Goal: Register for event/course

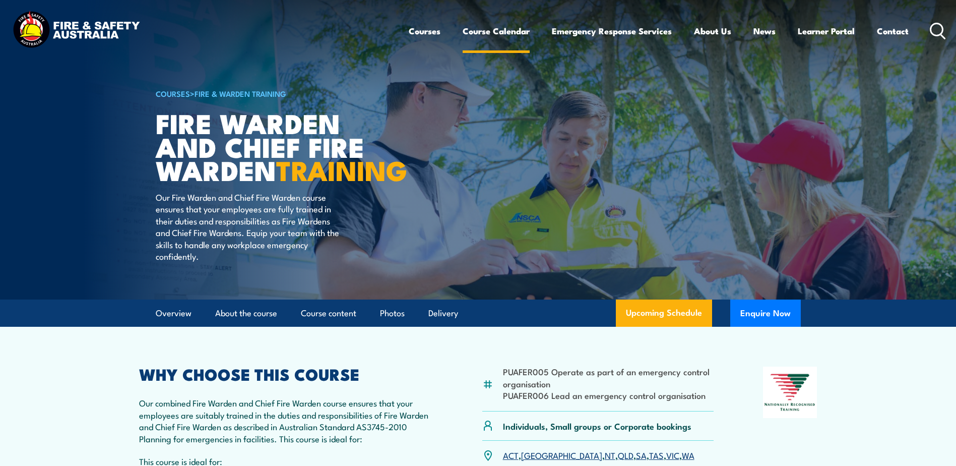
click at [488, 29] on link "Course Calendar" at bounding box center [496, 31] width 67 height 27
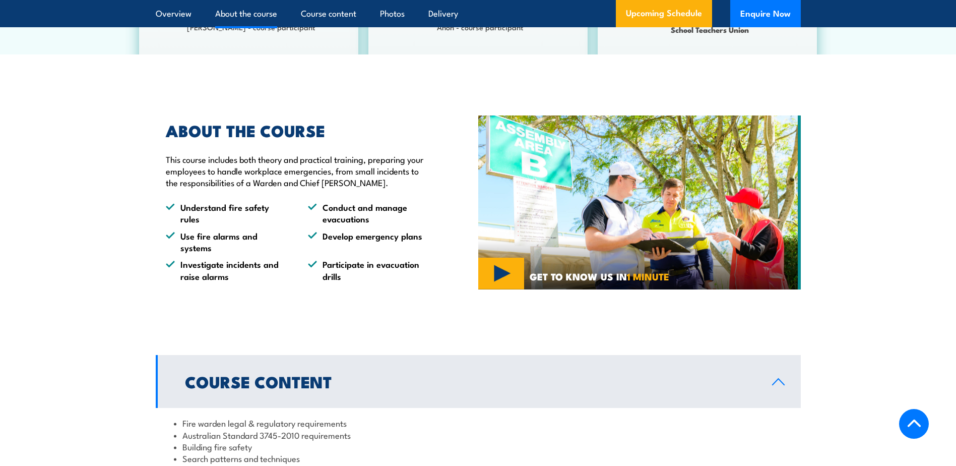
scroll to position [840, 0]
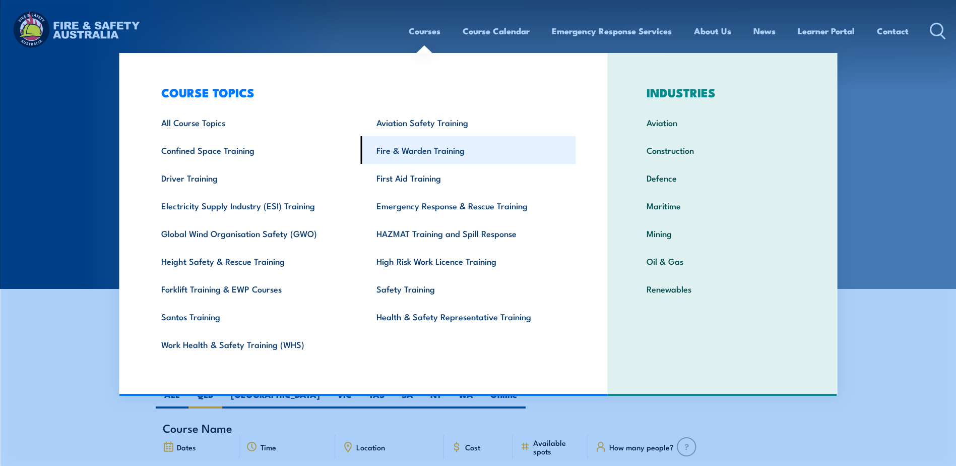
click at [444, 145] on link "Fire & Warden Training" at bounding box center [468, 150] width 215 height 28
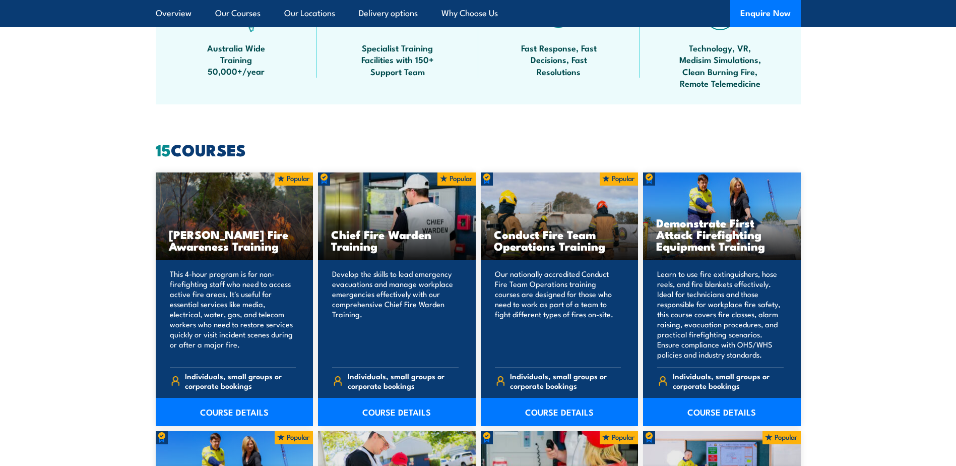
scroll to position [672, 0]
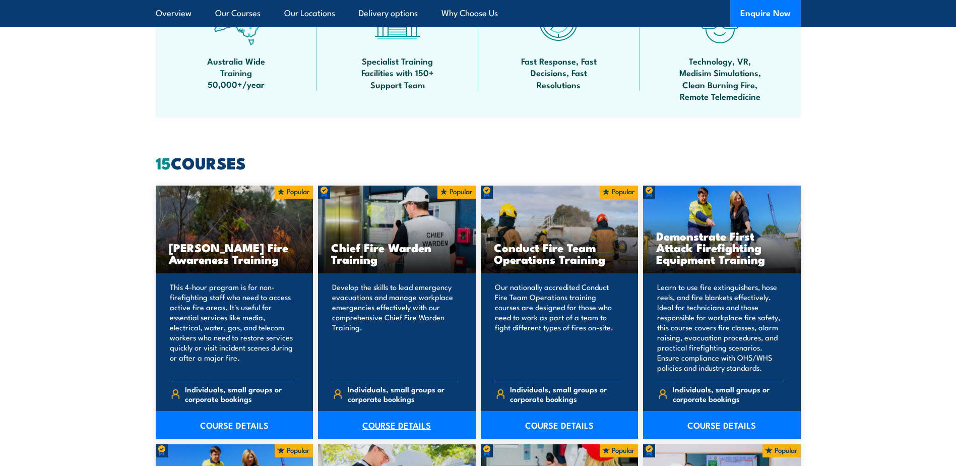
click at [389, 425] on link "COURSE DETAILS" at bounding box center [397, 425] width 158 height 28
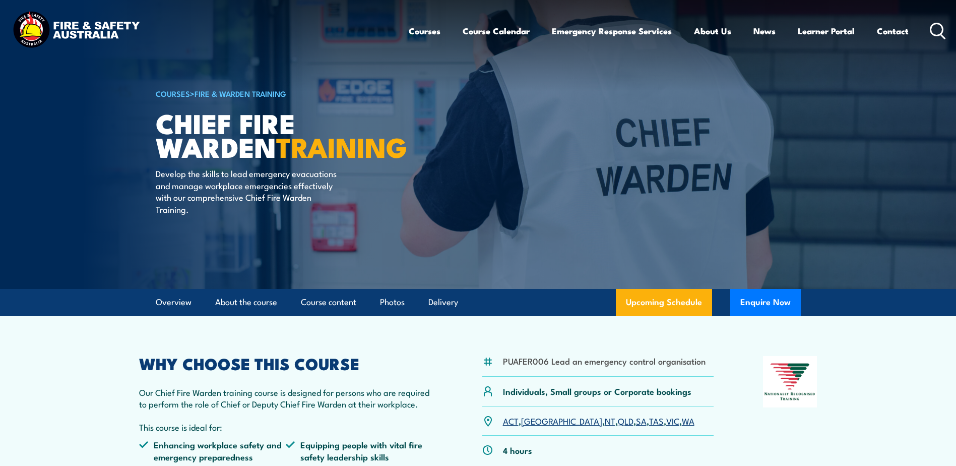
scroll to position [168, 0]
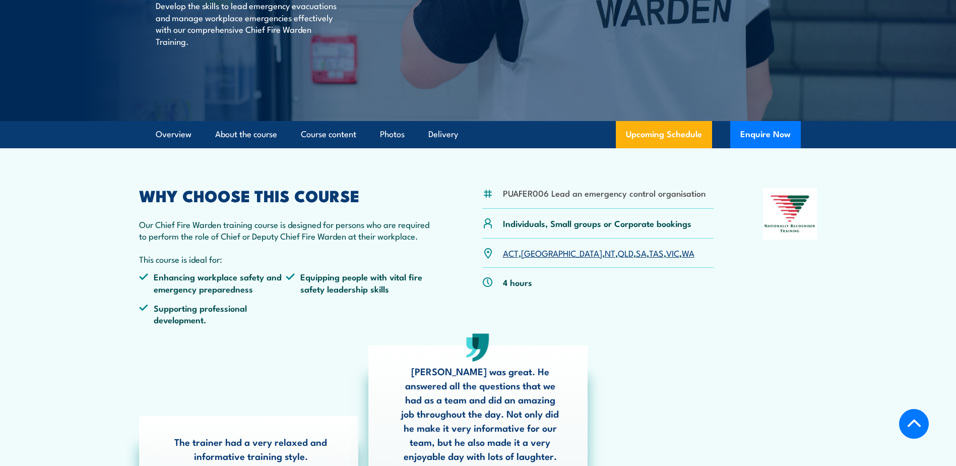
click at [618, 254] on link "QLD" at bounding box center [626, 252] width 16 height 12
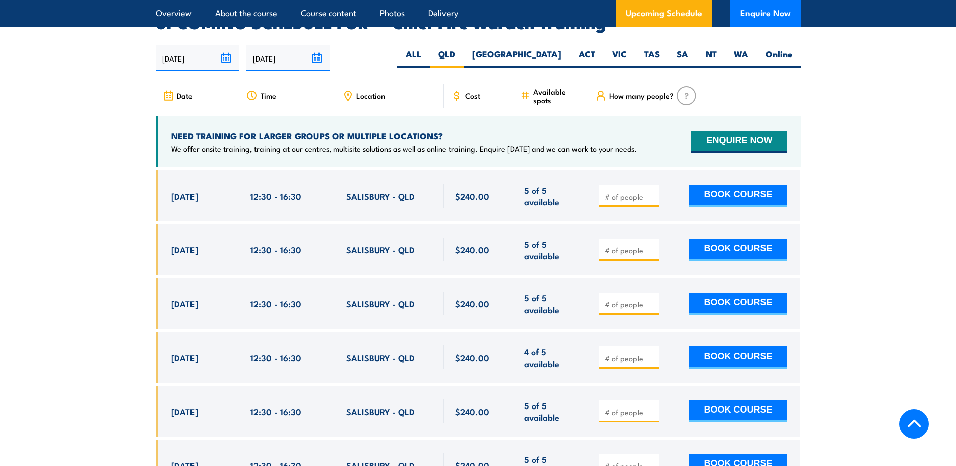
click at [637, 191] on input "number" at bounding box center [630, 196] width 50 height 10
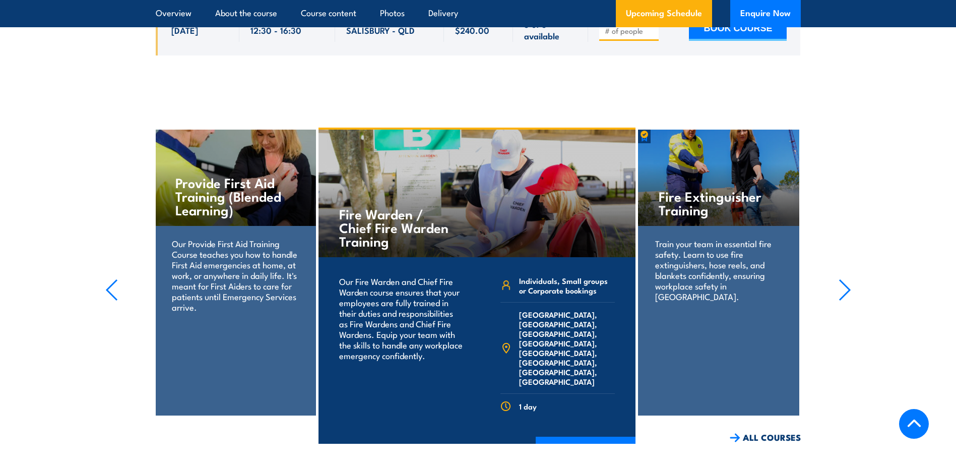
scroll to position [2904, 0]
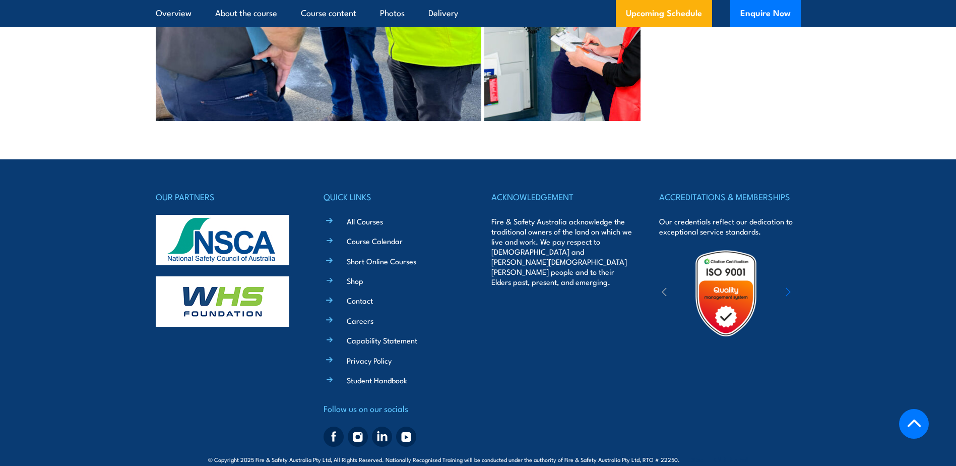
type input "1"
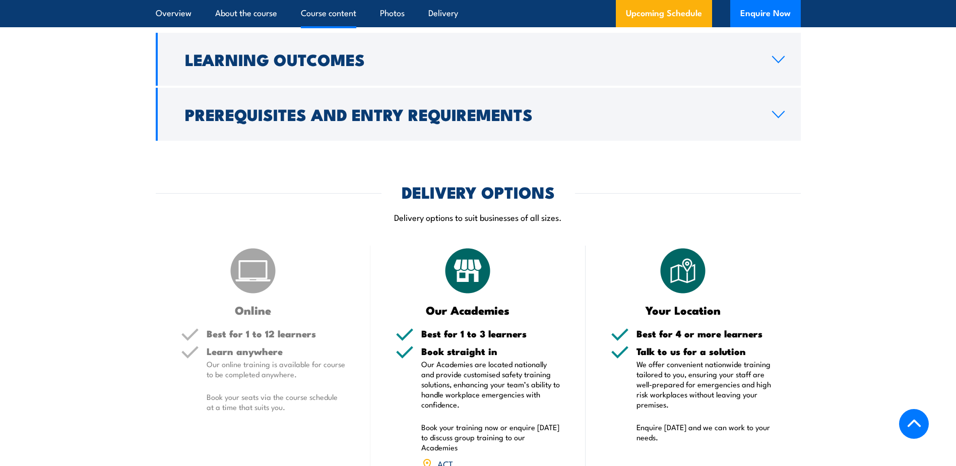
scroll to position [888, 0]
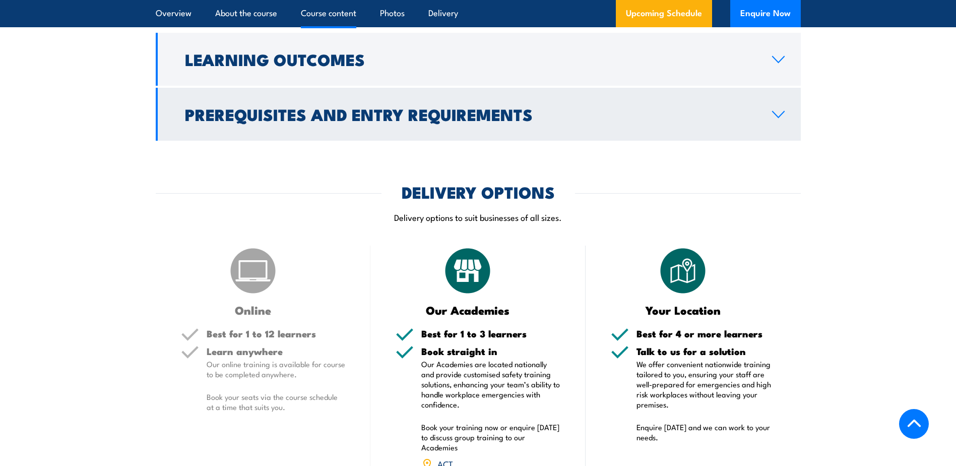
click at [340, 121] on h2 "Prerequisites and Entry Requirements" at bounding box center [470, 114] width 571 height 14
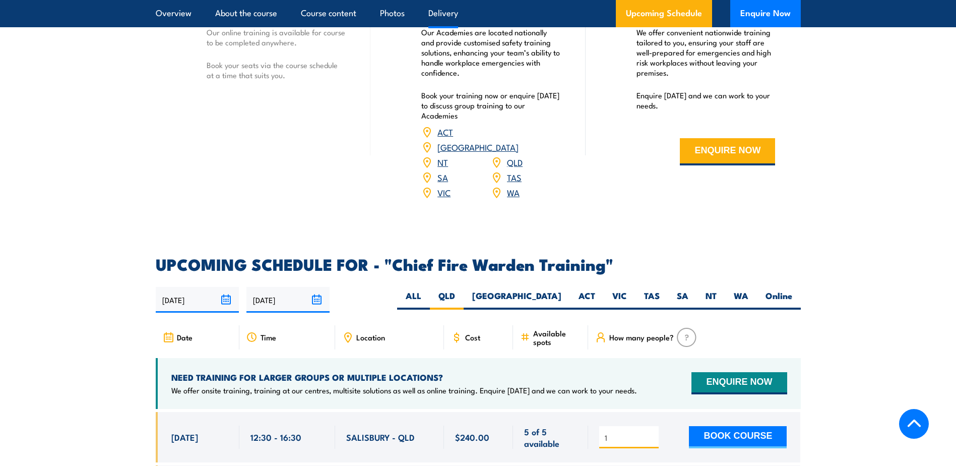
scroll to position [1554, 0]
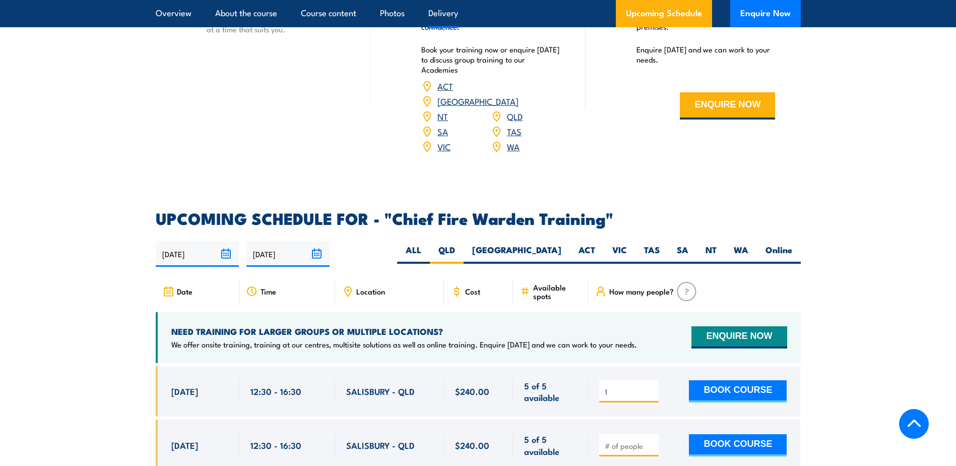
click at [733, 388] on div "1 BOOK COURSE" at bounding box center [692, 391] width 187 height 24
click at [736, 380] on button "BOOK COURSE" at bounding box center [738, 391] width 98 height 22
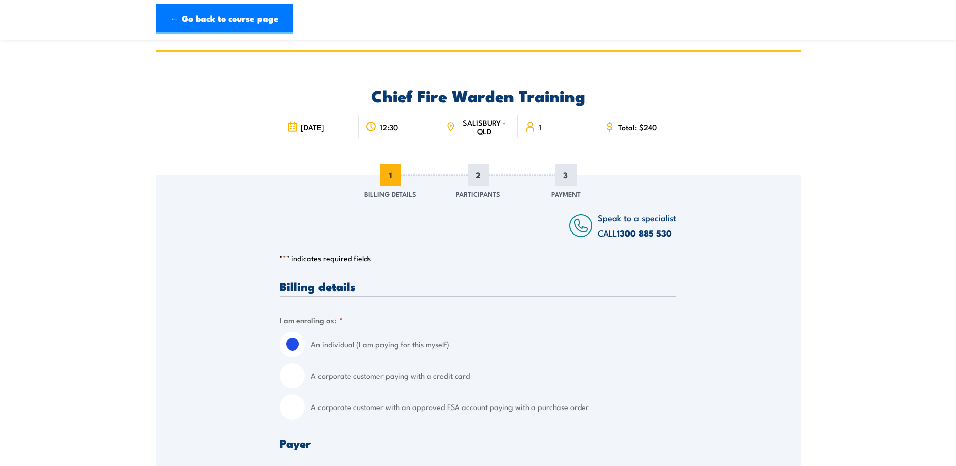
scroll to position [168, 0]
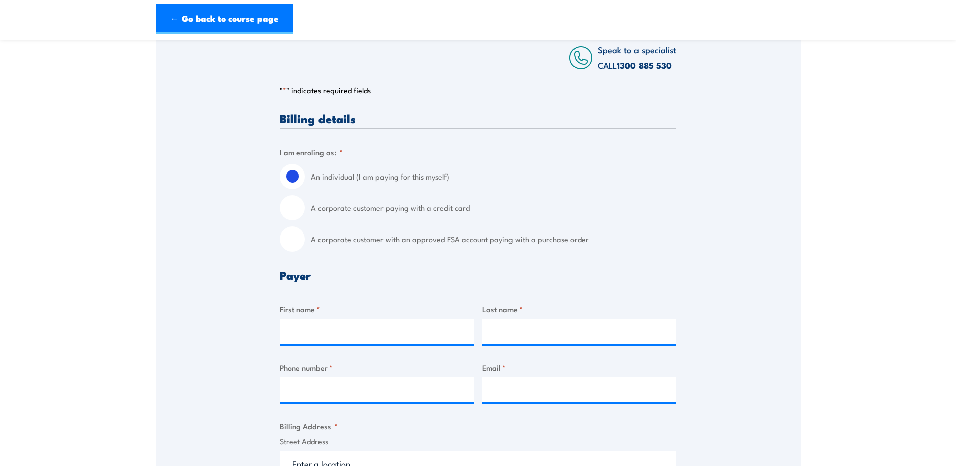
click at [290, 209] on input "A corporate customer paying with a credit card" at bounding box center [292, 207] width 25 height 25
radio input "true"
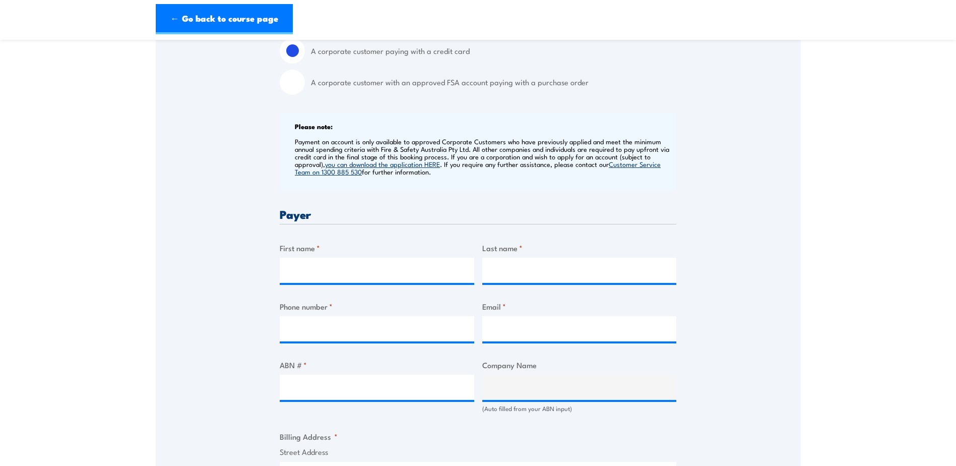
scroll to position [336, 0]
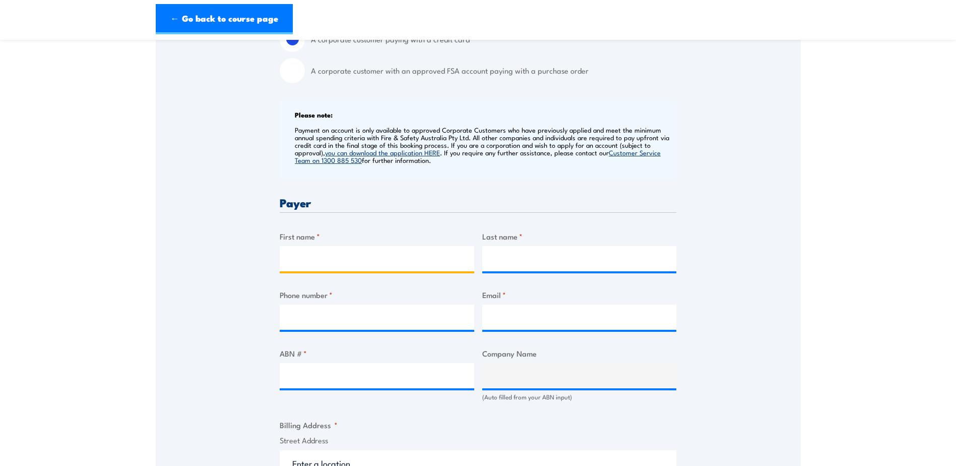
click at [368, 256] on input "First name *" at bounding box center [377, 258] width 195 height 25
type input "HSEQ"
type input "Manager"
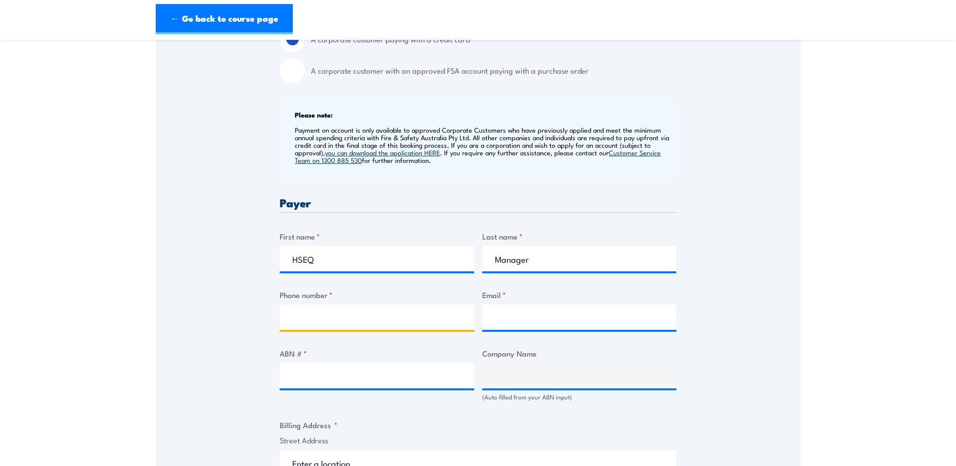
type input "0497397295"
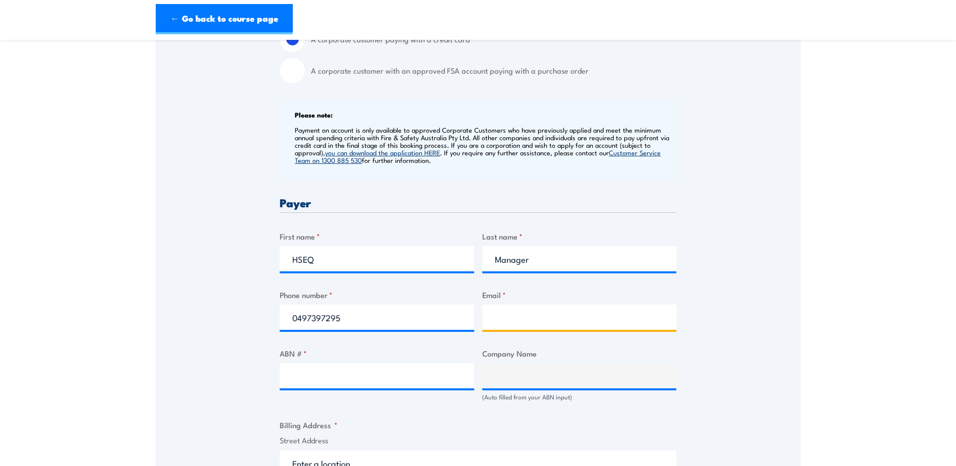
type input "terry.nguyen@greenendeavour.com.au"
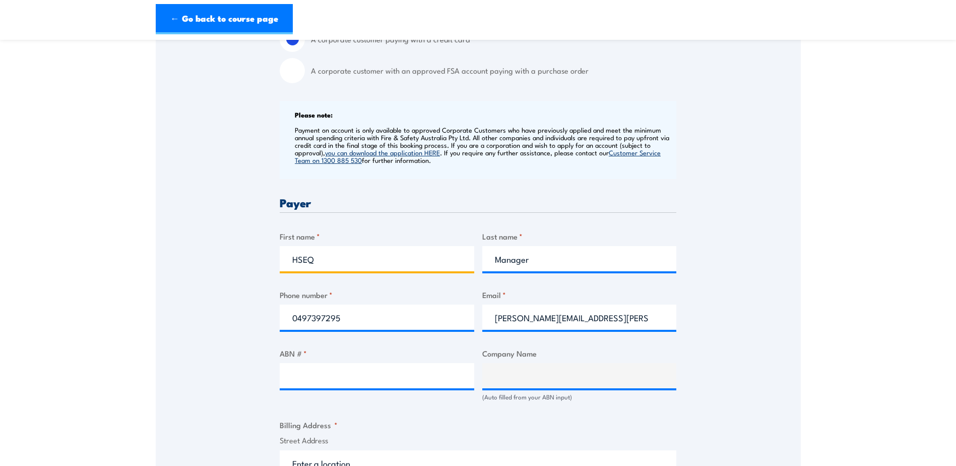
click at [345, 262] on input "HSEQ" at bounding box center [377, 258] width 195 height 25
drag, startPoint x: 578, startPoint y: 259, endPoint x: 378, endPoint y: 263, distance: 200.6
click at [578, 259] on input "Manager" at bounding box center [579, 258] width 195 height 25
drag, startPoint x: 350, startPoint y: 258, endPoint x: 200, endPoint y: 274, distance: 151.0
click at [156, 261] on div "Speak to a specialist CALL 1300 885 530 CALL 1300 885 530 " * " indicates requi…" at bounding box center [478, 382] width 645 height 1086
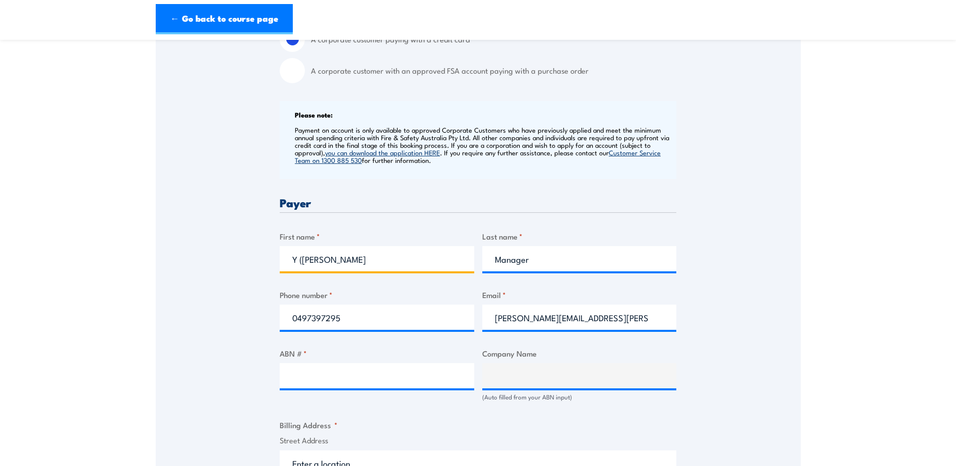
type input "Y (Terry)"
drag, startPoint x: 576, startPoint y: 259, endPoint x: 394, endPoint y: 260, distance: 182.4
click at [401, 263] on div "Billing details I am enroling as: * An individual (I am paying for this myself)…" at bounding box center [478, 432] width 397 height 977
type input "Nguyen"
drag, startPoint x: 190, startPoint y: 291, endPoint x: 223, endPoint y: 293, distance: 33.3
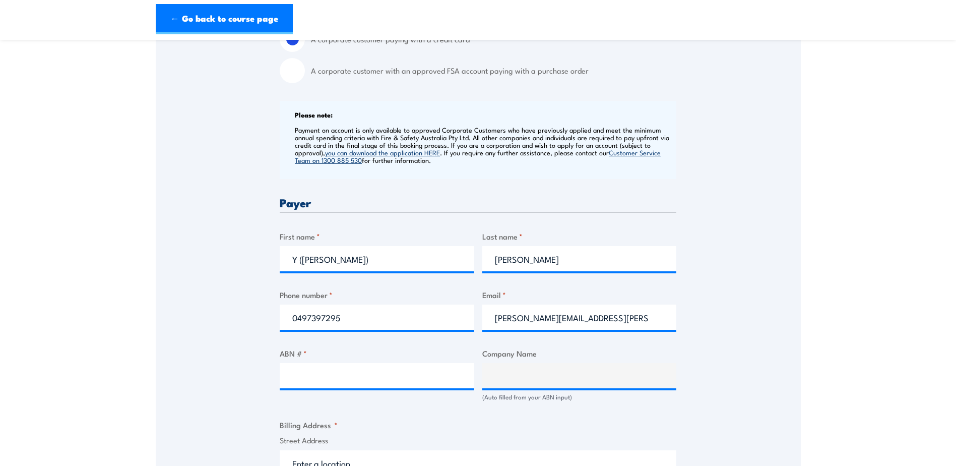
click at [190, 291] on div "Speak to a specialist CALL 1300 885 530 CALL 1300 885 530 " * " indicates requi…" at bounding box center [478, 382] width 645 height 1086
drag, startPoint x: 648, startPoint y: 315, endPoint x: 400, endPoint y: 319, distance: 248.0
click at [401, 319] on div "Billing details I am enroling as: * An individual (I am paying for this myself)…" at bounding box center [478, 432] width 397 height 977
type input "terrynguyen.au@gmail.com"
click at [339, 374] on input "ABN # *" at bounding box center [377, 375] width 195 height 25
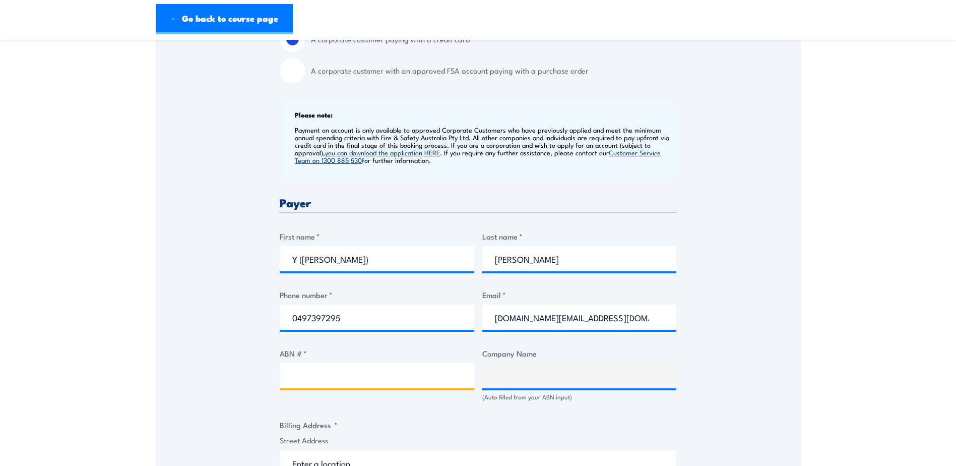
click at [337, 374] on input "ABN # *" at bounding box center [377, 375] width 195 height 25
paste input "49 010 144 760"
type input "49 010 144 760"
type input "GREEN ENDEAVOUR PTY LTD"
click at [306, 377] on input "49 010 144 760" at bounding box center [377, 375] width 195 height 25
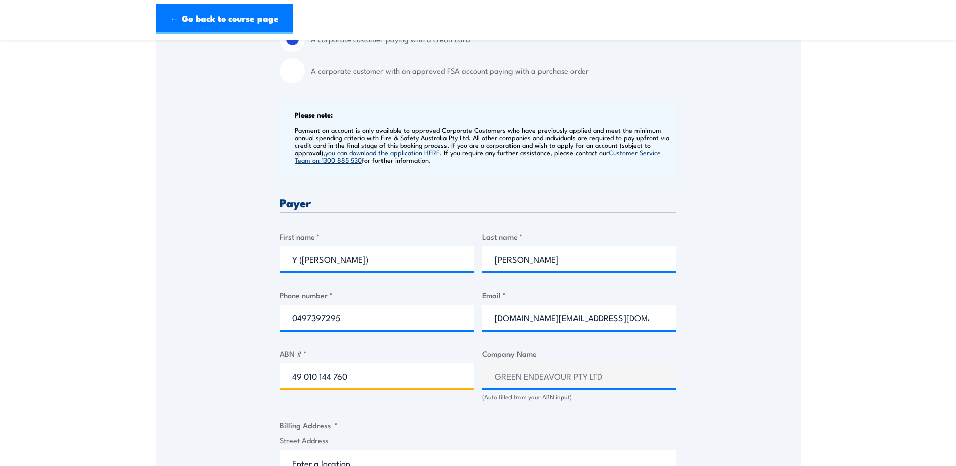
type input "49 010 144 760"
click at [428, 413] on div "Billing details I am enroling as: * An individual (I am paying for this myself)…" at bounding box center [478, 432] width 397 height 977
click at [737, 397] on div "Speak to a specialist CALL 1300 885 530 CALL 1300 885 530 " * " indicates requi…" at bounding box center [478, 382] width 645 height 1086
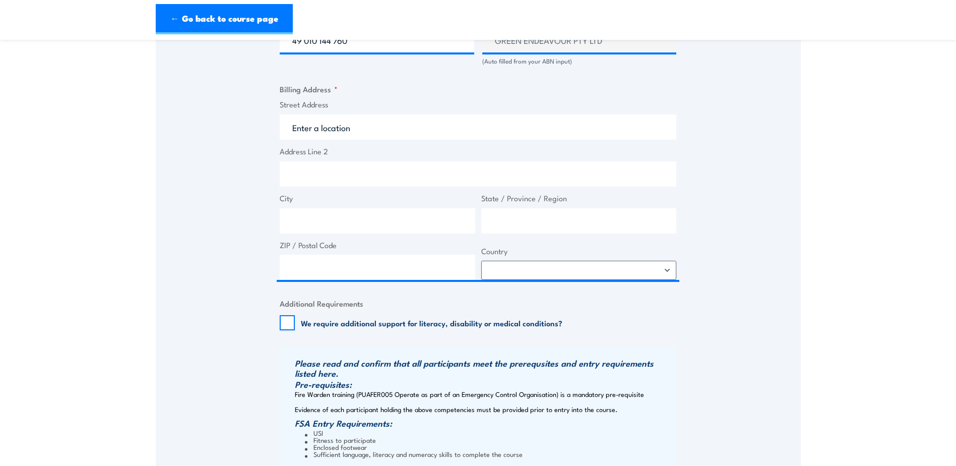
scroll to position [504, 0]
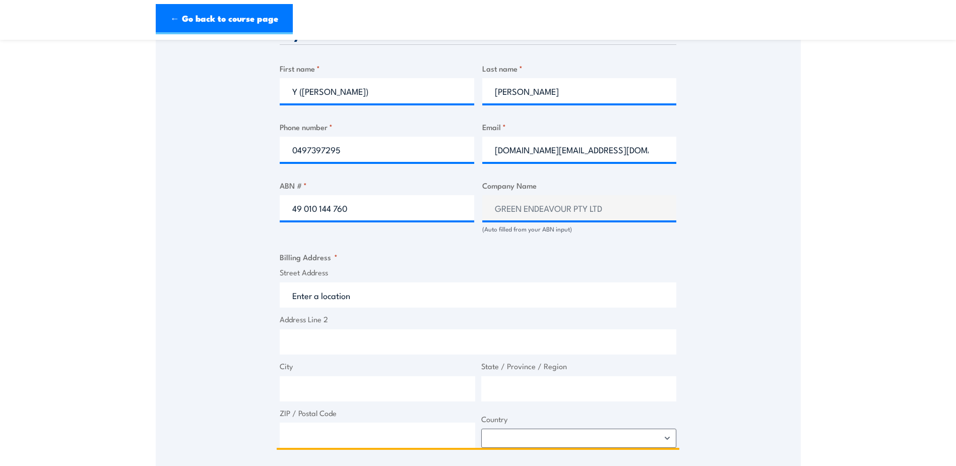
click at [373, 300] on input "Street Address" at bounding box center [478, 294] width 397 height 25
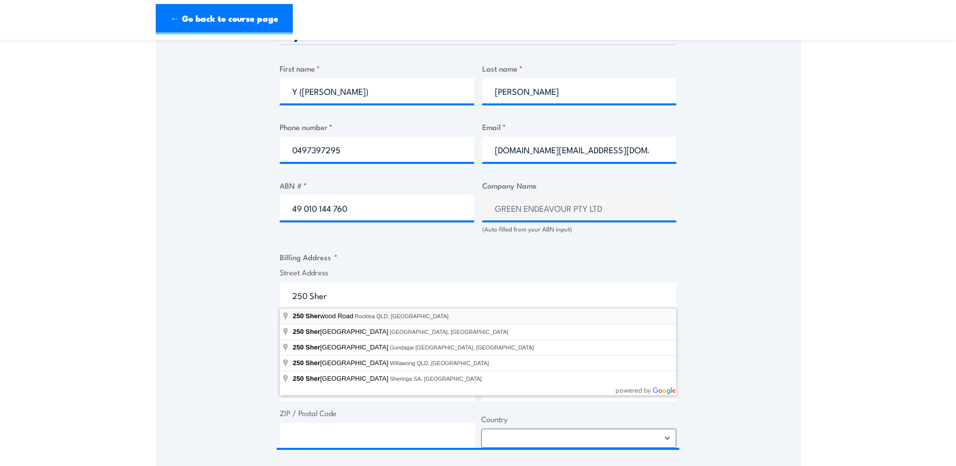
type input "250 Sherwood Road, Rocklea QLD, Australia"
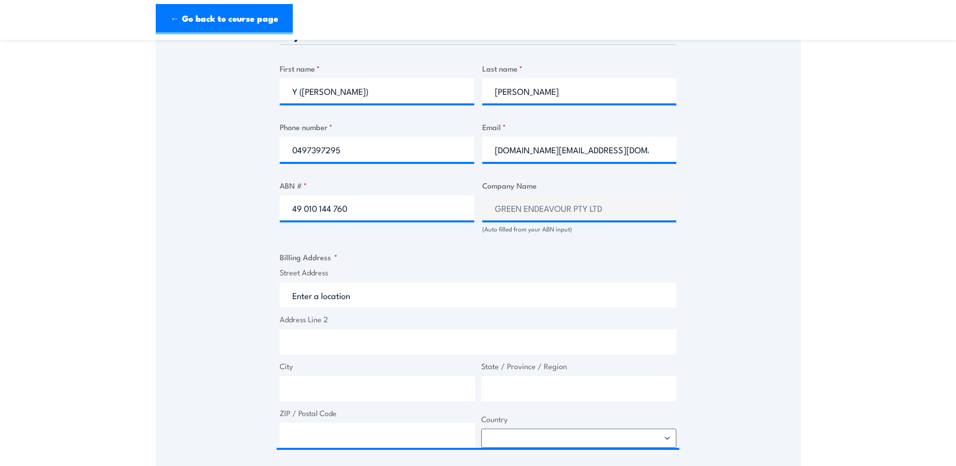
type input "250 Sherwood Rd"
type input "Rocklea"
type input "Queensland"
type input "4106"
select select "Australia"
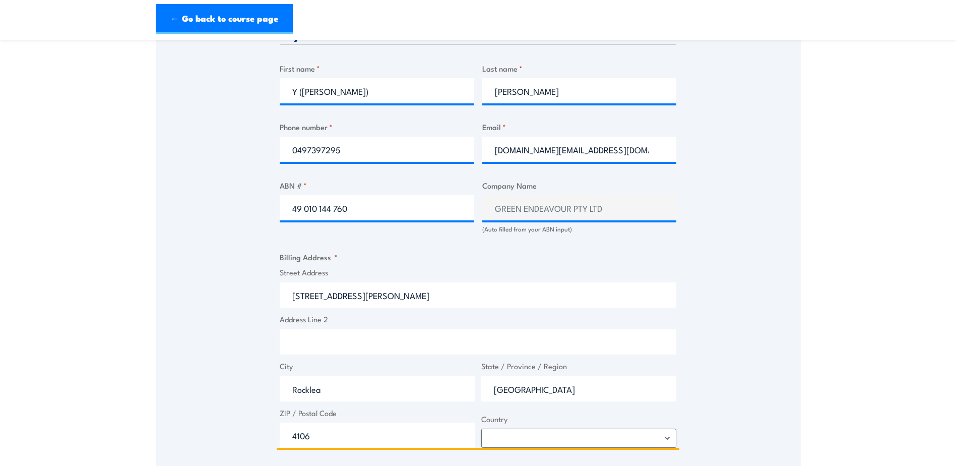
click at [320, 338] on input "Address Line 2" at bounding box center [478, 341] width 397 height 25
type input "Building H1"
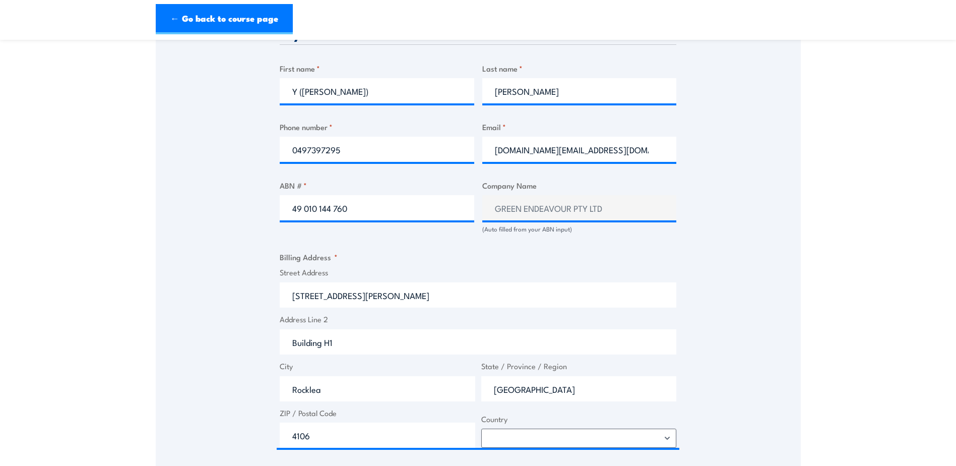
click at [214, 345] on div "Speak to a specialist CALL 1300 885 530 CALL 1300 885 530 " * " indicates requi…" at bounding box center [478, 214] width 645 height 1086
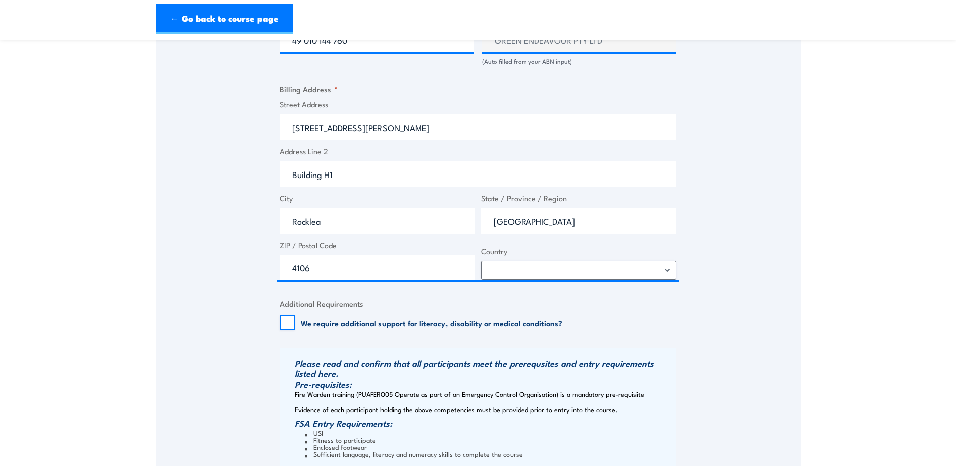
scroll to position [840, 0]
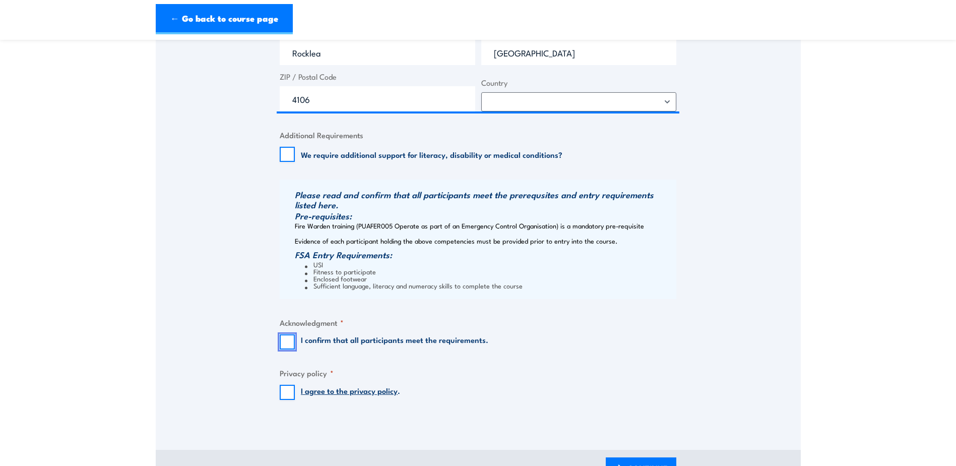
click at [286, 342] on input "I confirm that all participants meet the requirements." at bounding box center [287, 341] width 15 height 15
checkbox input "true"
click at [286, 394] on input "I agree to the privacy policy ." at bounding box center [287, 391] width 15 height 15
checkbox input "true"
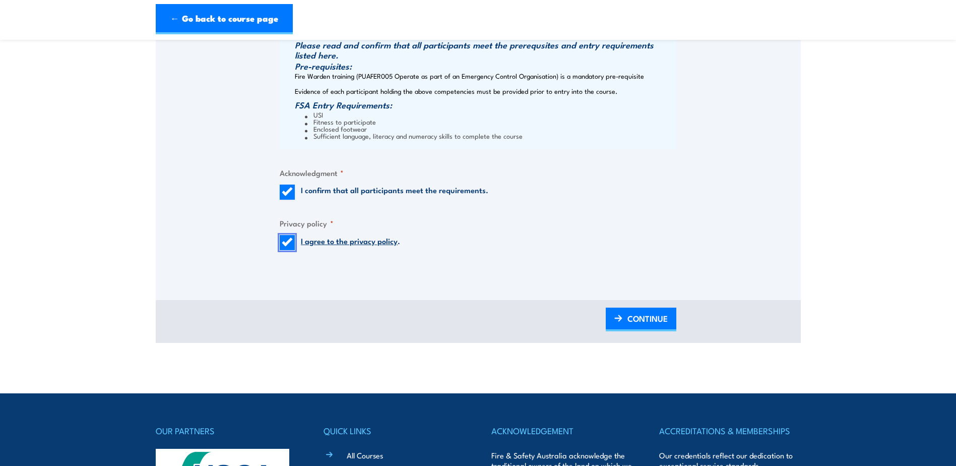
scroll to position [1176, 0]
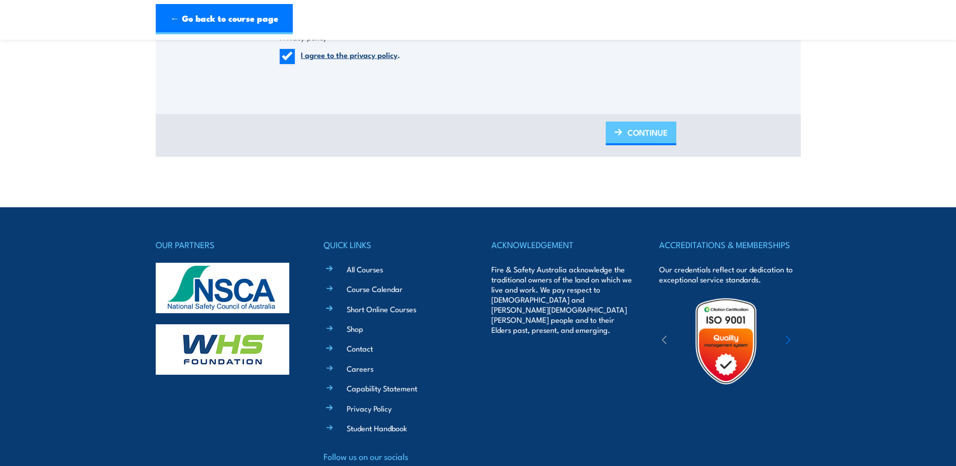
click at [649, 136] on span "CONTINUE" at bounding box center [647, 132] width 40 height 27
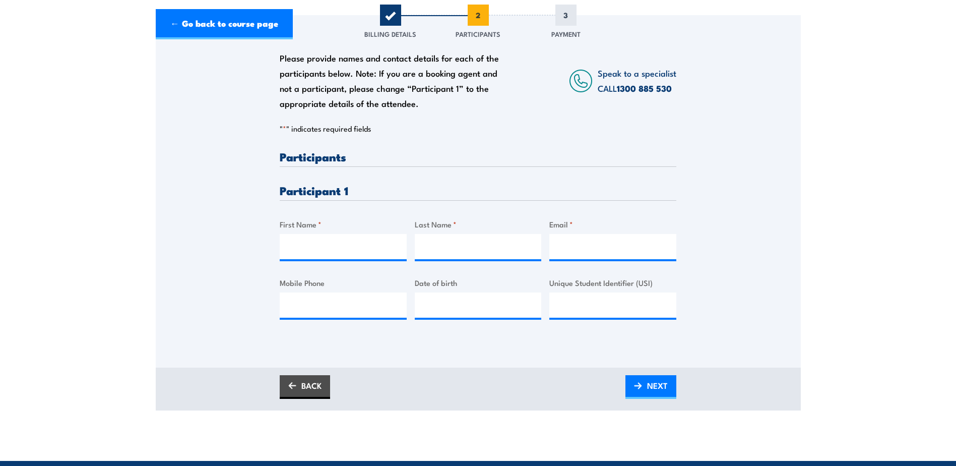
scroll to position [168, 0]
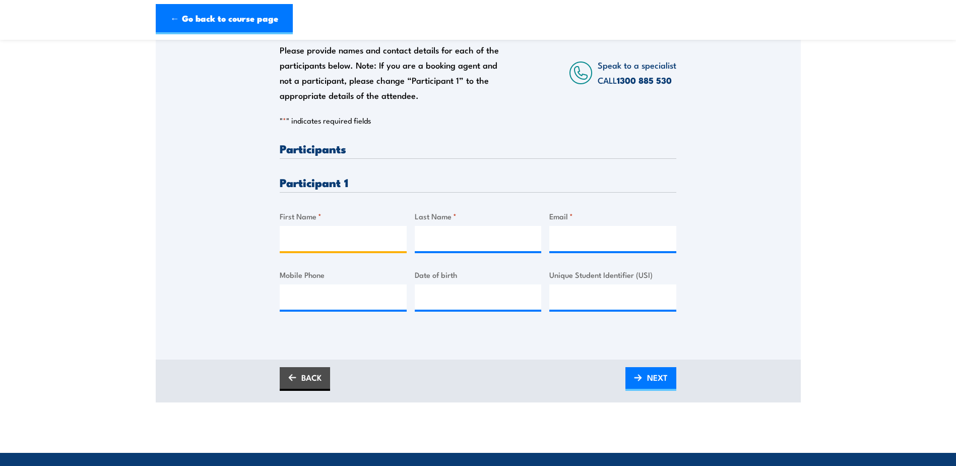
click at [388, 240] on input "First Name *" at bounding box center [343, 238] width 127 height 25
click at [746, 178] on div "Please provide names and contact details for each of the participants below. No…" at bounding box center [478, 169] width 645 height 324
click at [312, 239] on input "First Name *" at bounding box center [343, 238] width 127 height 25
type input "Y OR Terry"
type input "terrynguyen.au@gmail.com"
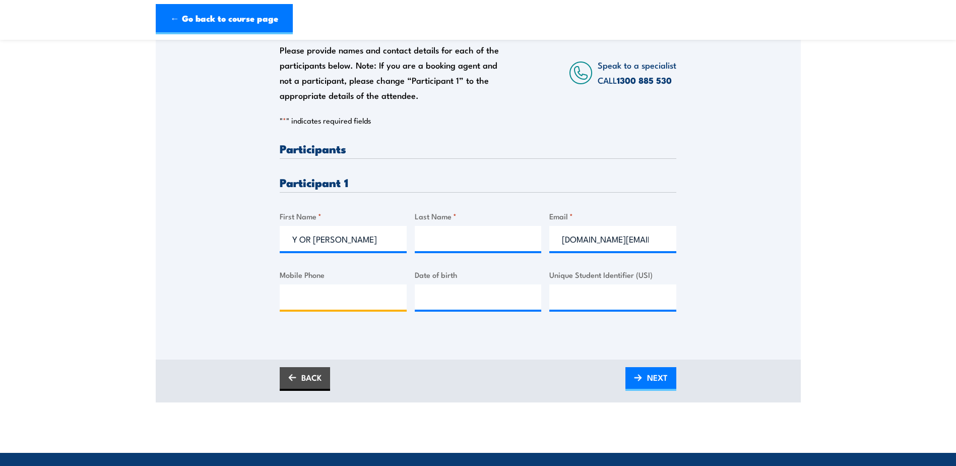
type input "0476268931"
type input "Y (Terry)"
click at [532, 233] on input "Last Name *" at bounding box center [478, 238] width 127 height 25
type input "Nguyen"
click at [631, 189] on div "Participant 1" at bounding box center [478, 184] width 397 height 16
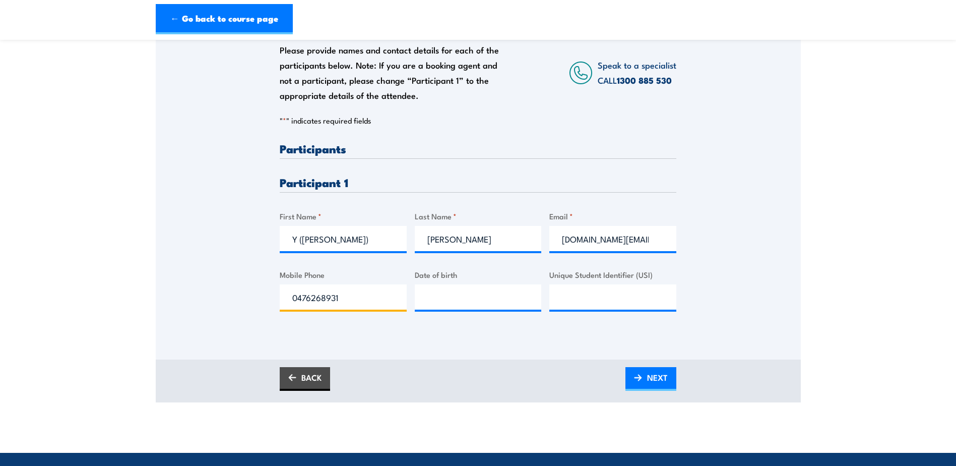
drag, startPoint x: 373, startPoint y: 298, endPoint x: 201, endPoint y: 298, distance: 172.8
click at [201, 298] on div "Please provide names and contact details for each of the participants below. No…" at bounding box center [478, 169] width 645 height 324
type input "0497397295"
click at [445, 343] on div "Please provide names and contact details for each of the participants below. No…" at bounding box center [478, 183] width 645 height 352
click at [588, 298] on input "Unique Student Identifier (USI)" at bounding box center [612, 296] width 127 height 25
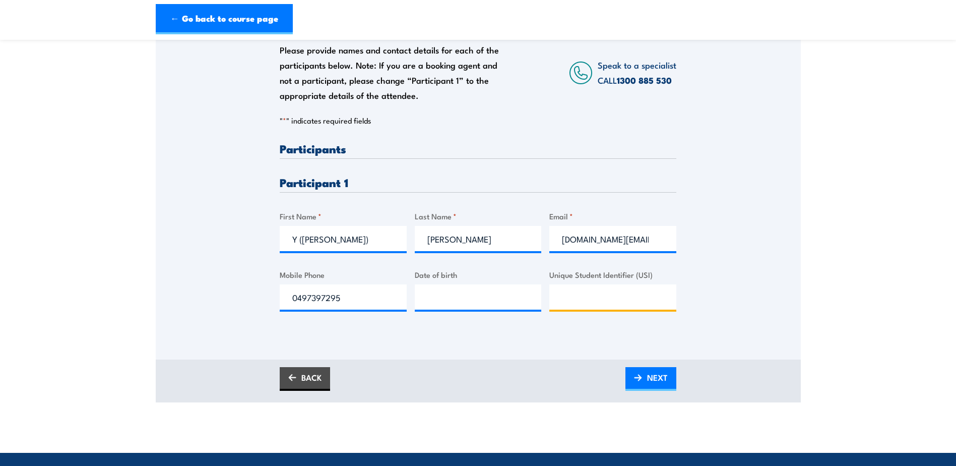
paste input "4NP2J6M9GG"
type input "4NP2J6M9GG"
click at [651, 372] on span "NEXT" at bounding box center [657, 377] width 21 height 27
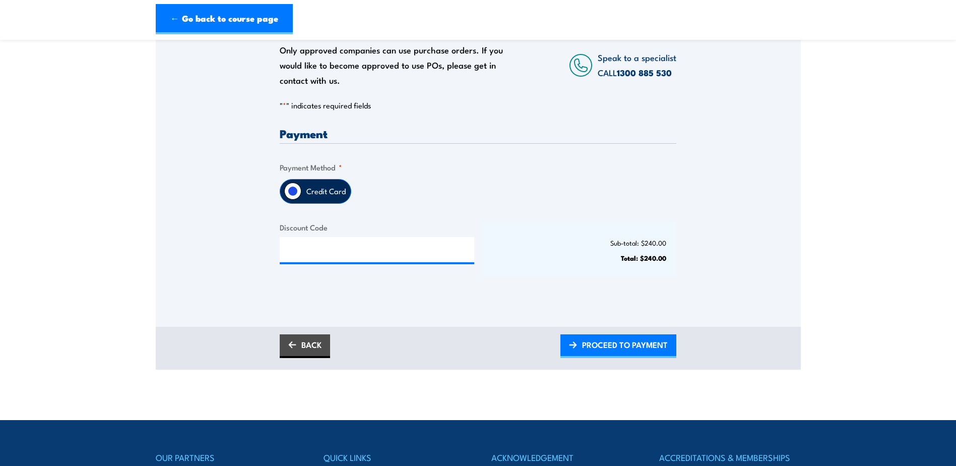
click at [294, 189] on input "Credit Card" at bounding box center [292, 190] width 17 height 17
click at [608, 343] on span "PROCEED TO PAYMENT" at bounding box center [625, 344] width 86 height 27
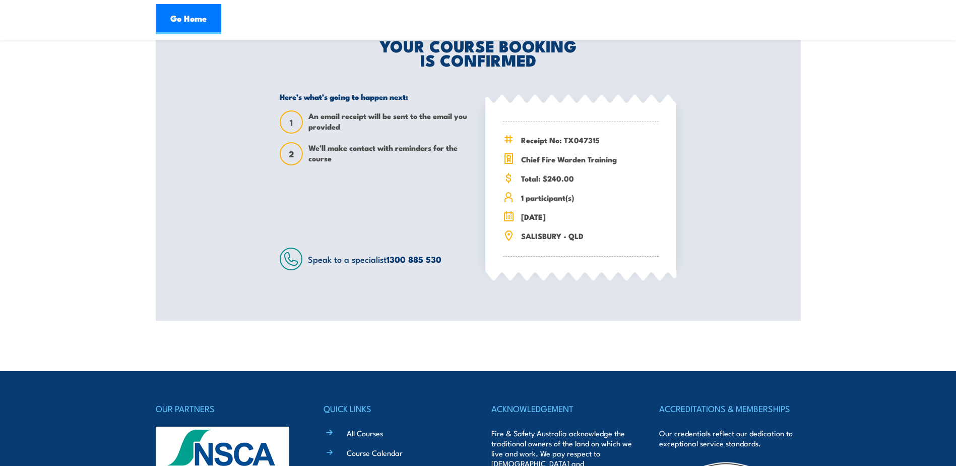
scroll to position [336, 0]
